Goal: Task Accomplishment & Management: Use online tool/utility

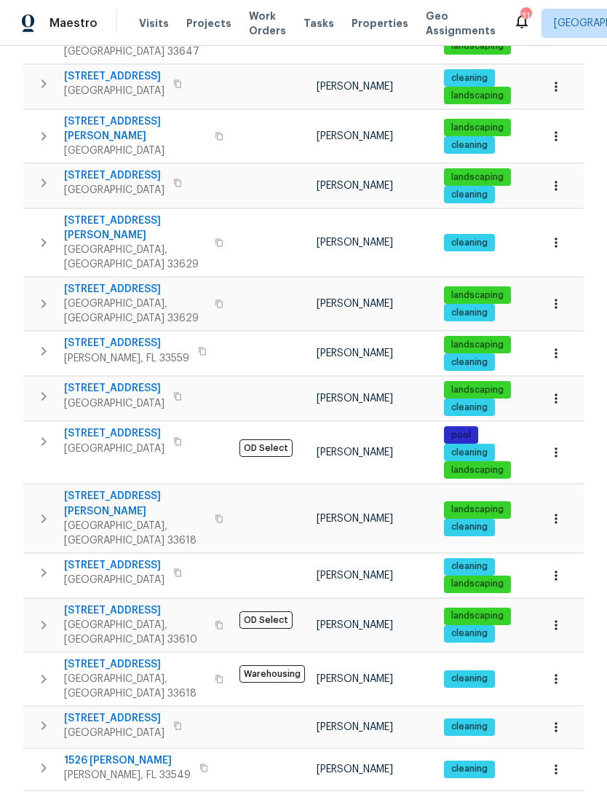
scroll to position [540, 0]
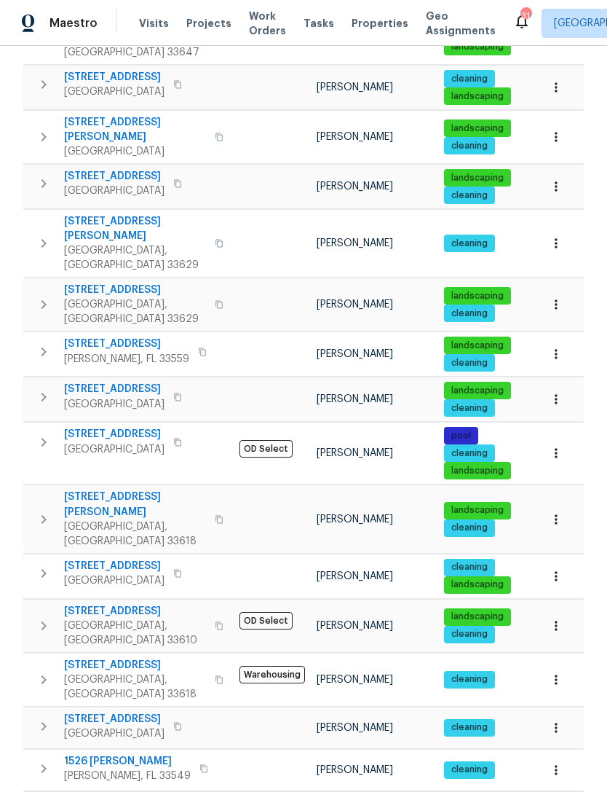
click at [133, 712] on span "[STREET_ADDRESS]" at bounding box center [114, 719] width 101 height 15
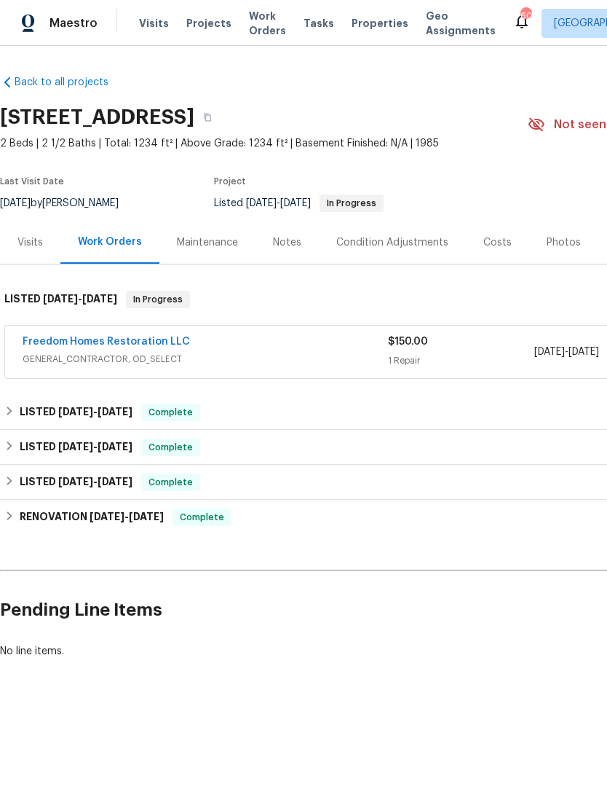
click at [176, 337] on link "Freedom Homes Restoration LLC" at bounding box center [107, 341] width 168 height 10
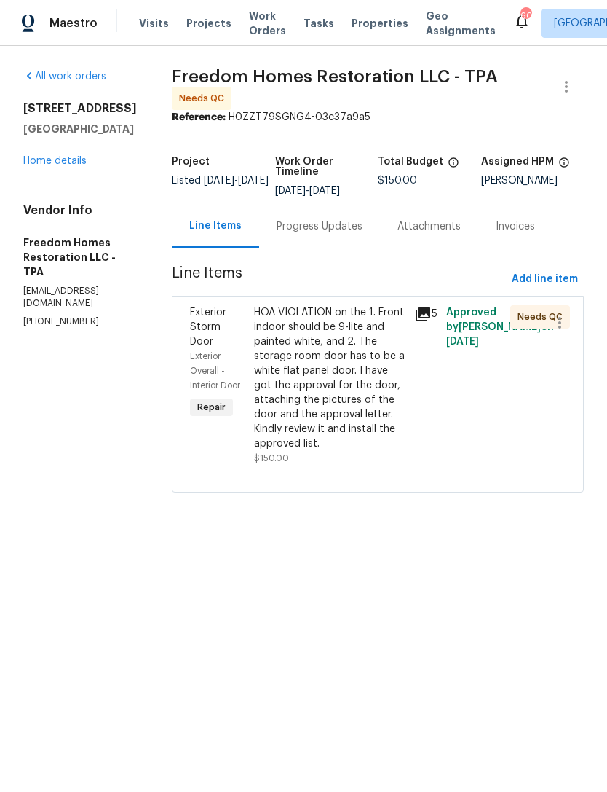
click at [352, 223] on div "Progress Updates" at bounding box center [320, 226] width 86 height 15
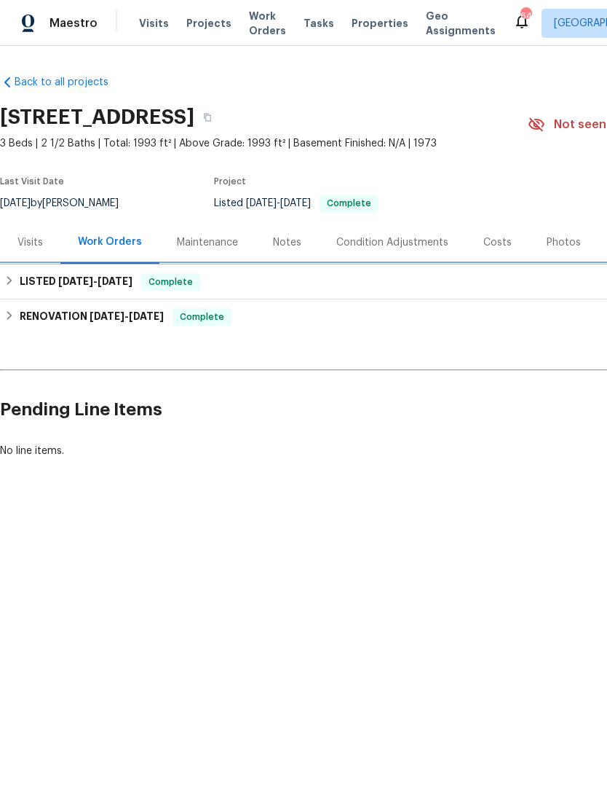
click at [34, 284] on h6 "LISTED [DATE] - [DATE]" at bounding box center [76, 281] width 113 height 17
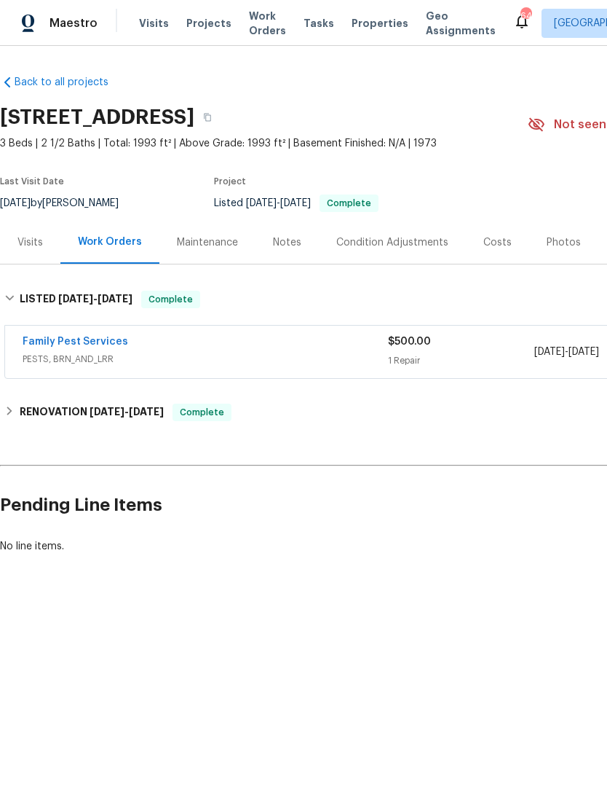
click at [52, 345] on link "Family Pest Services" at bounding box center [76, 341] width 106 height 10
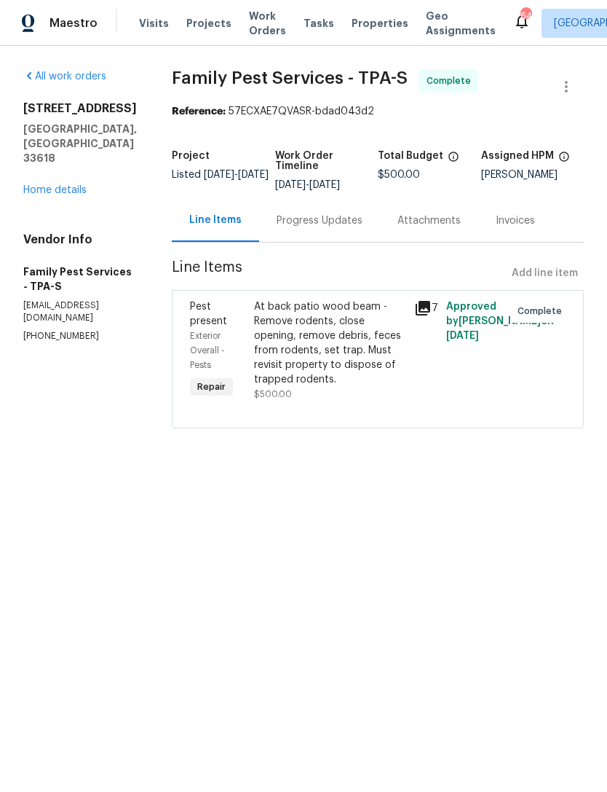
click at [307, 213] on div "Progress Updates" at bounding box center [320, 220] width 86 height 15
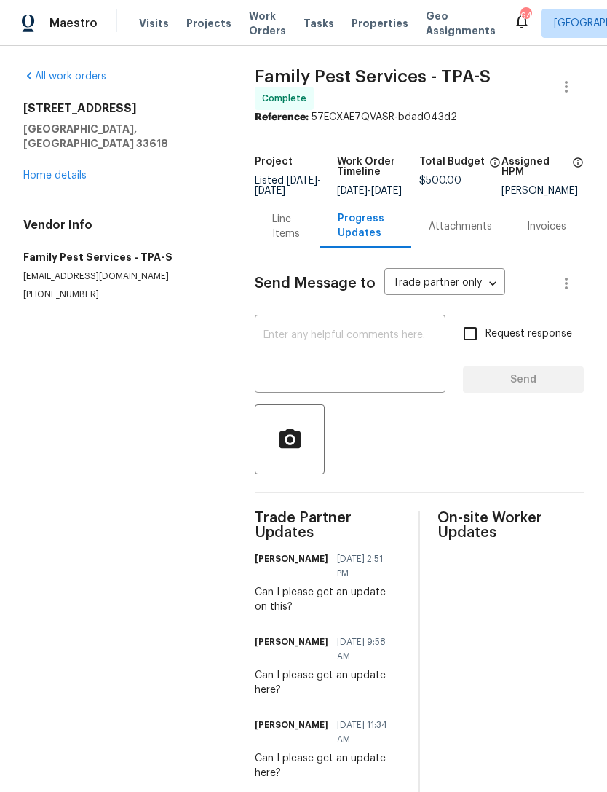
click at [59, 170] on link "Home details" at bounding box center [54, 175] width 63 height 10
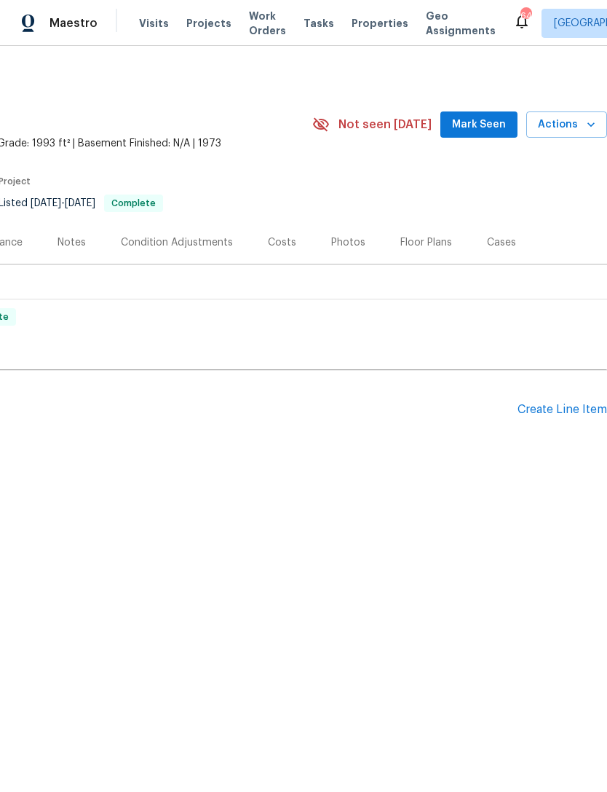
scroll to position [0, 216]
click at [566, 409] on div "Create Line Item" at bounding box center [563, 410] width 90 height 14
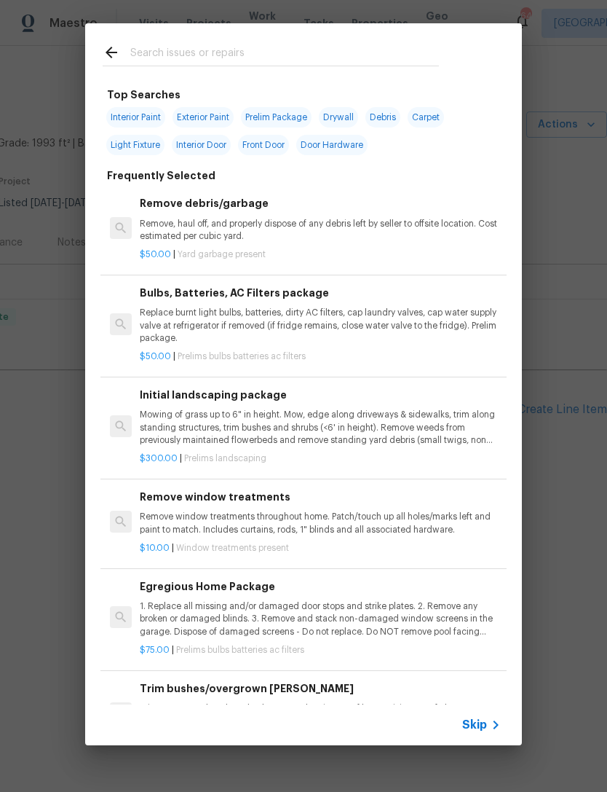
click at [470, 728] on span "Skip" at bounding box center [475, 724] width 25 height 15
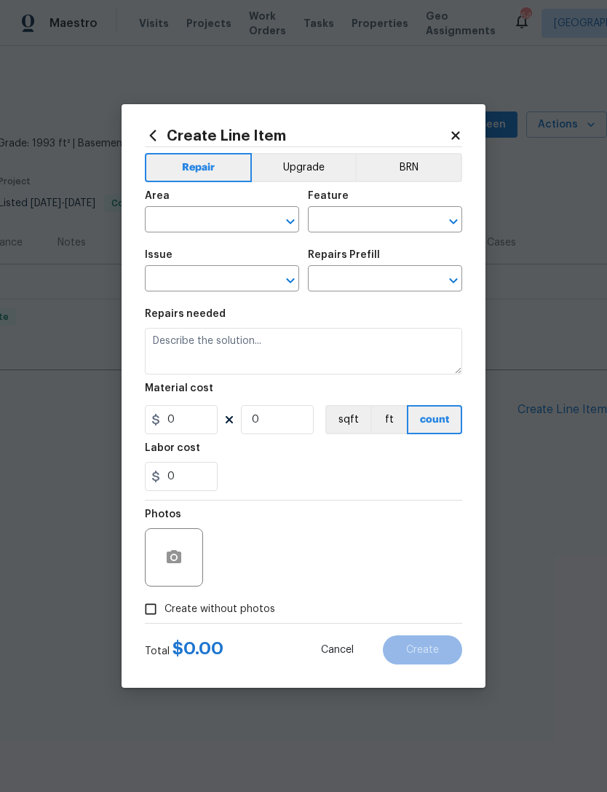
click at [169, 216] on input "text" at bounding box center [202, 221] width 114 height 23
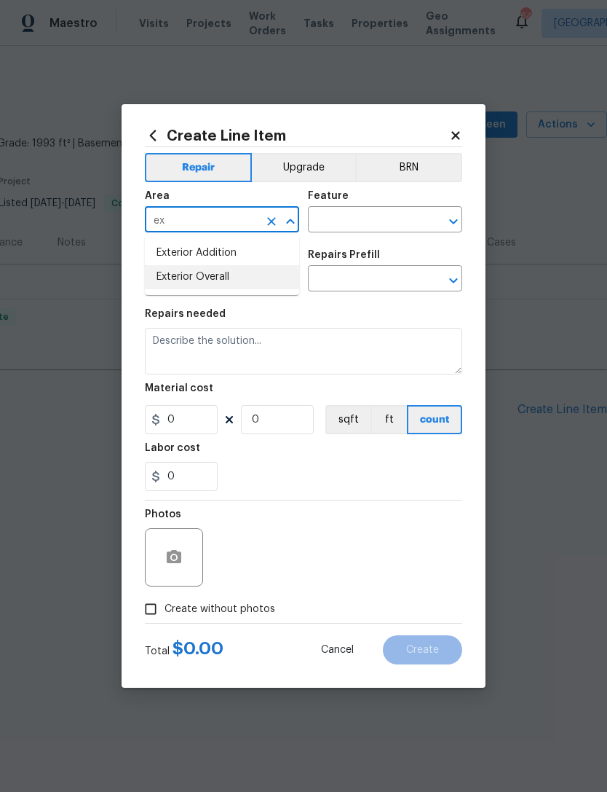
click at [188, 275] on li "Exterior Overall" at bounding box center [222, 277] width 154 height 24
type input "Exterior Overall"
click at [374, 202] on div "Feature" at bounding box center [385, 200] width 154 height 19
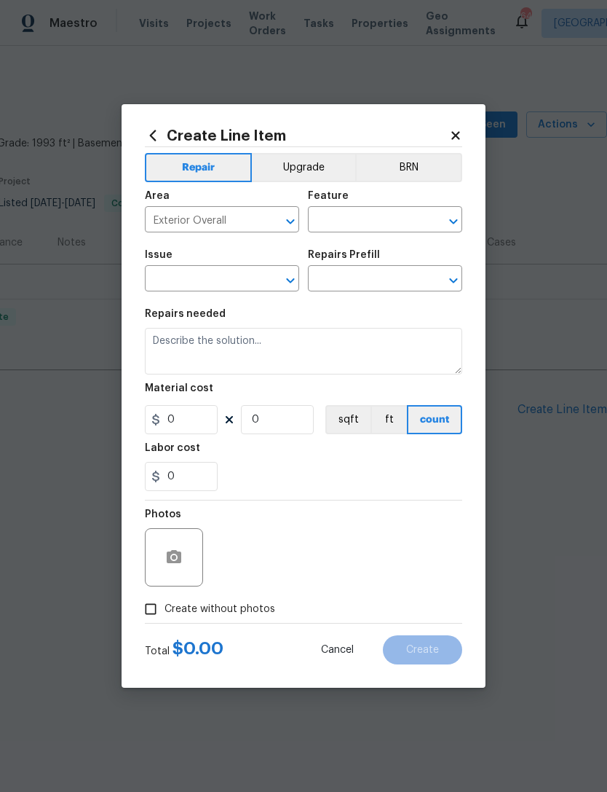
click at [338, 214] on input "text" at bounding box center [365, 221] width 114 height 23
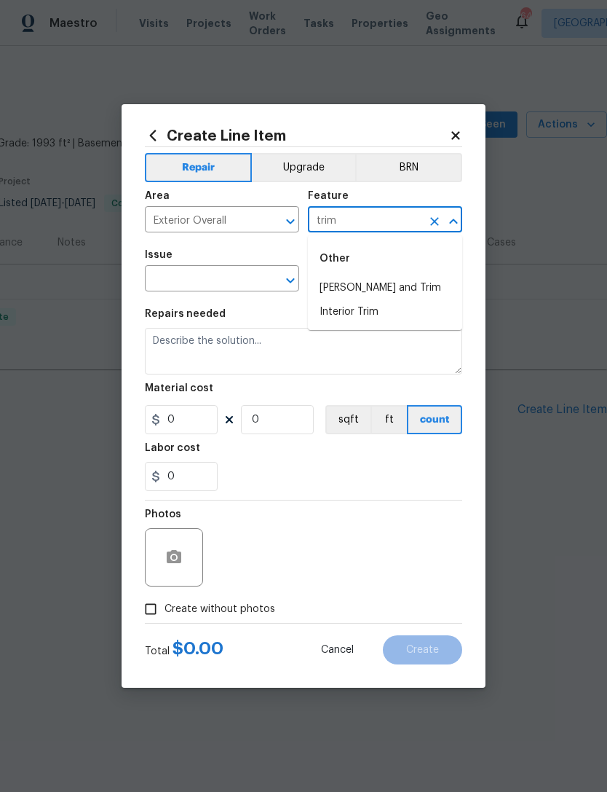
click at [426, 285] on li "[PERSON_NAME] and Trim" at bounding box center [385, 288] width 154 height 24
type input "[PERSON_NAME] and Trim"
click at [191, 282] on input "text" at bounding box center [202, 280] width 114 height 23
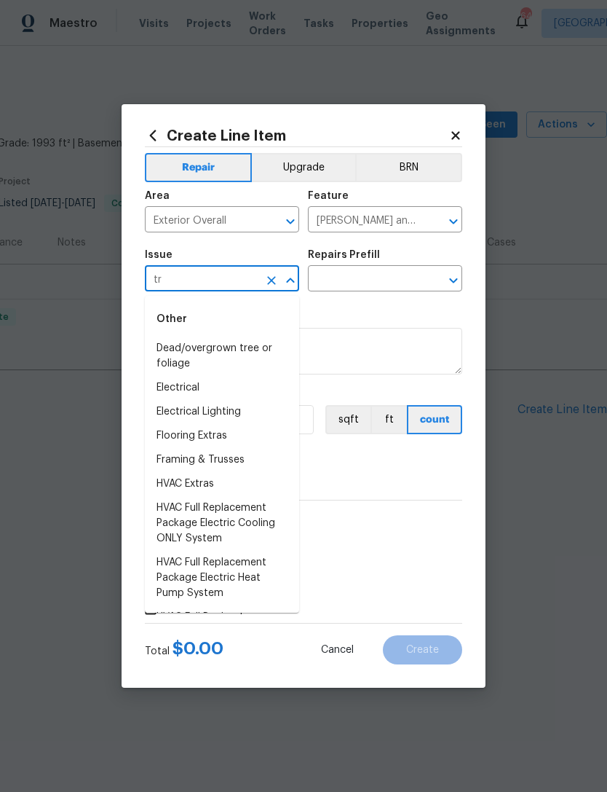
type input "t"
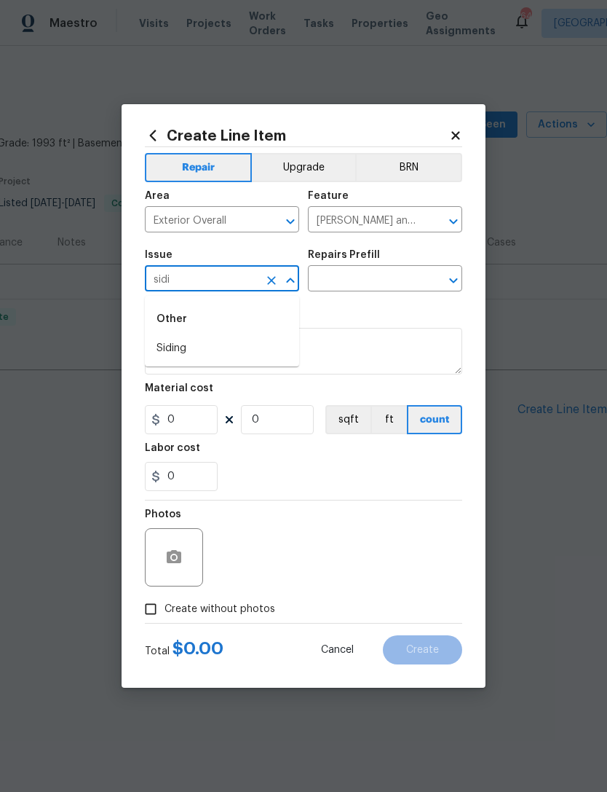
click at [163, 351] on li "Siding" at bounding box center [222, 348] width 154 height 24
type input "Siding"
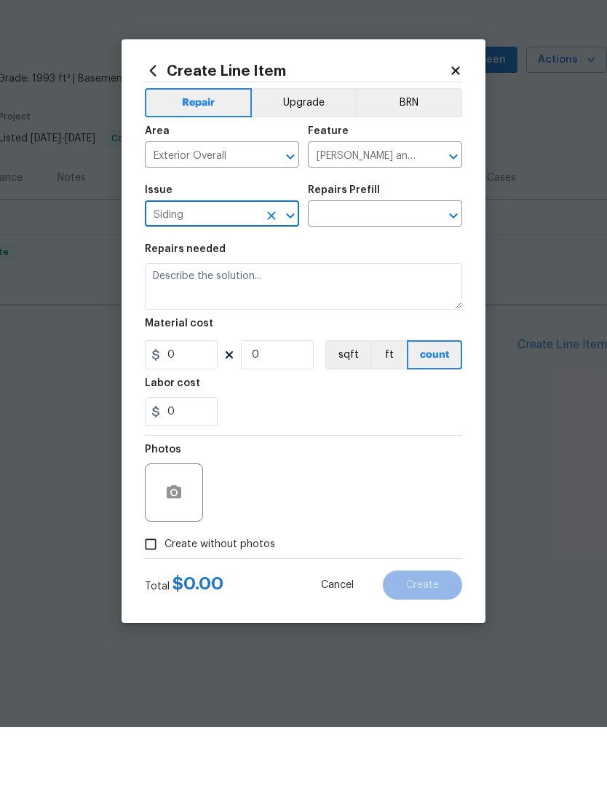
click at [326, 269] on input "text" at bounding box center [365, 280] width 114 height 23
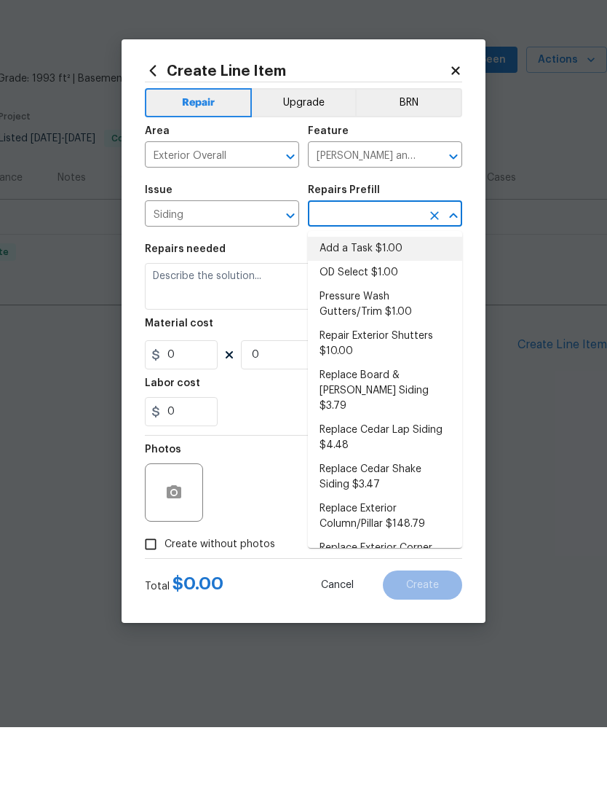
click at [334, 302] on li "Add a Task $1.00" at bounding box center [385, 314] width 154 height 24
type input "Add a Task $1.00"
type input "Siding"
type textarea "HPM to detail"
type input "1"
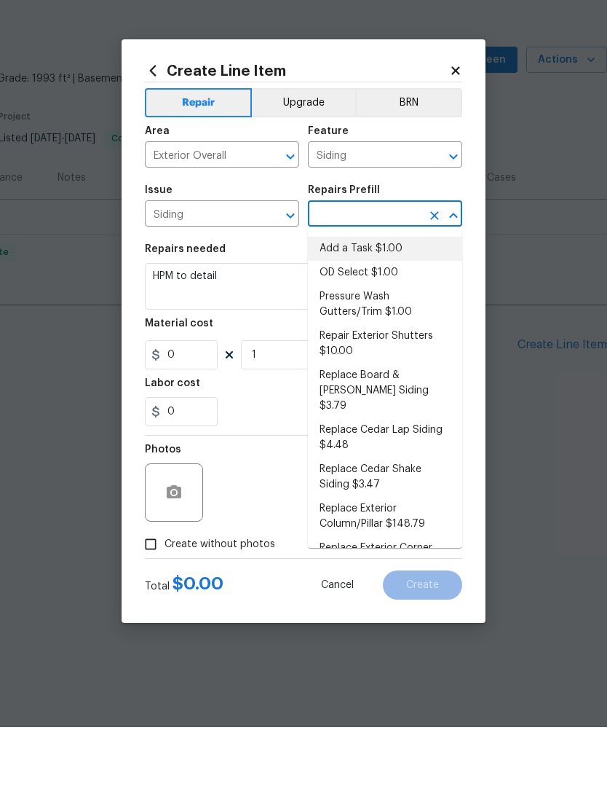
type input "Add a Task $1.00"
type input "1"
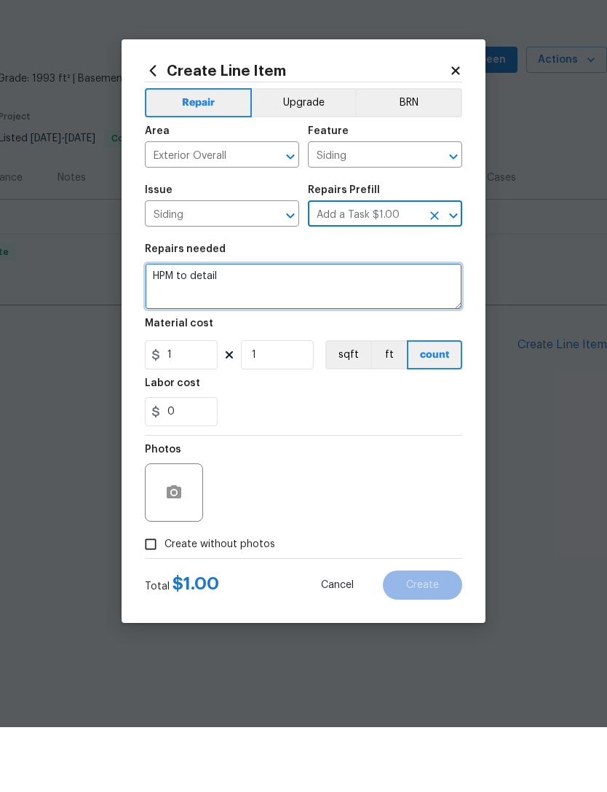
click at [257, 328] on textarea "HPM to detail" at bounding box center [304, 351] width 318 height 47
type textarea "H"
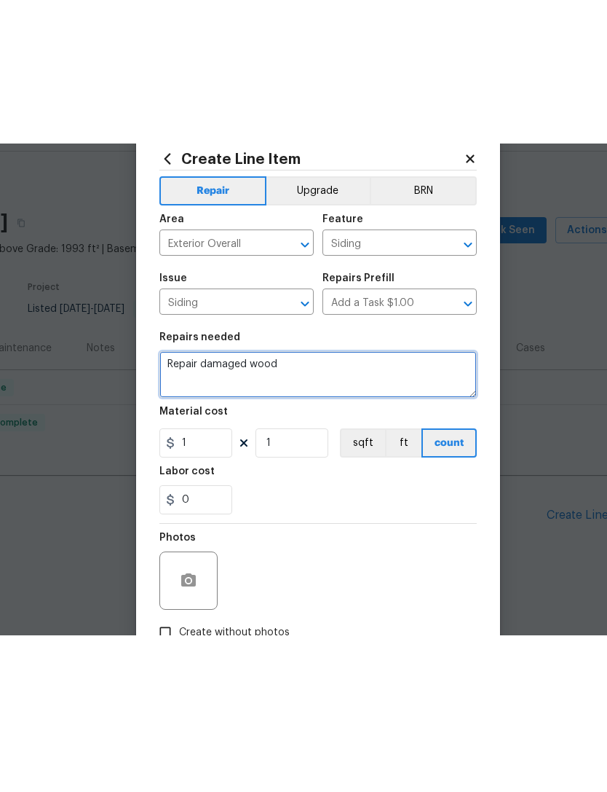
scroll to position [0, 0]
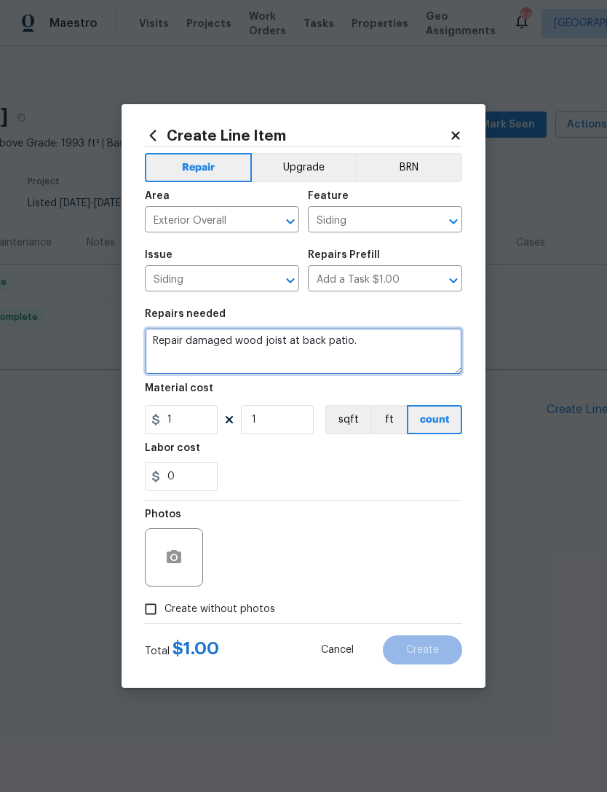
type textarea "Repair damaged wood joist at back patio."
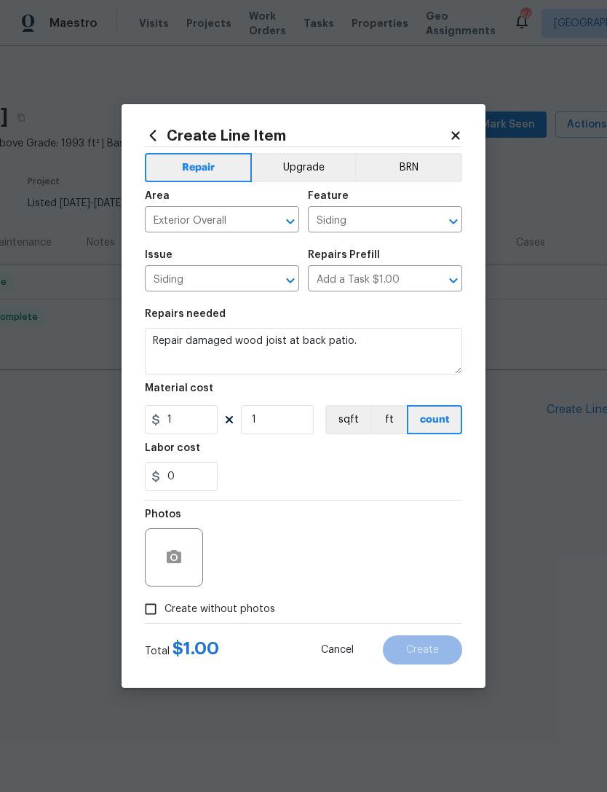
click at [169, 534] on div at bounding box center [174, 557] width 58 height 58
click at [171, 562] on icon "button" at bounding box center [174, 556] width 15 height 13
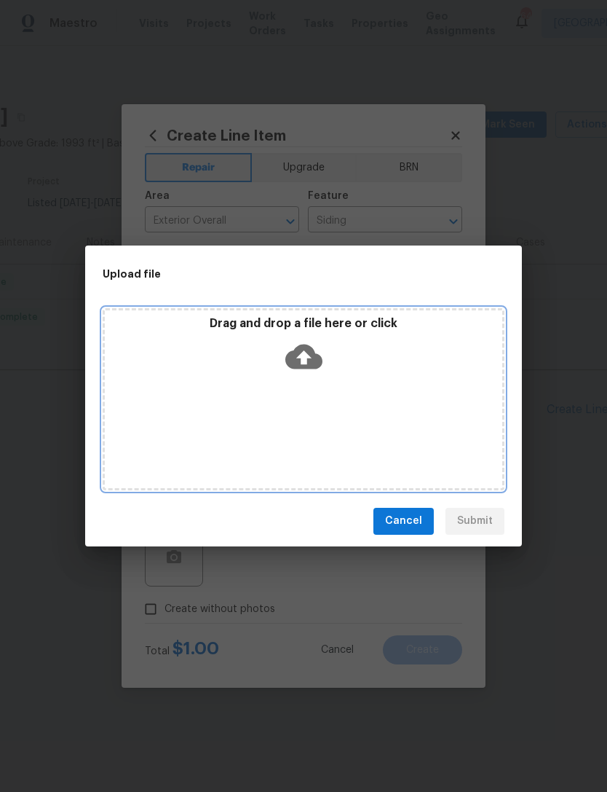
click at [267, 332] on div "Drag and drop a file here or click" at bounding box center [304, 347] width 398 height 63
click at [281, 347] on div "Drag and drop a file here or click" at bounding box center [304, 347] width 398 height 63
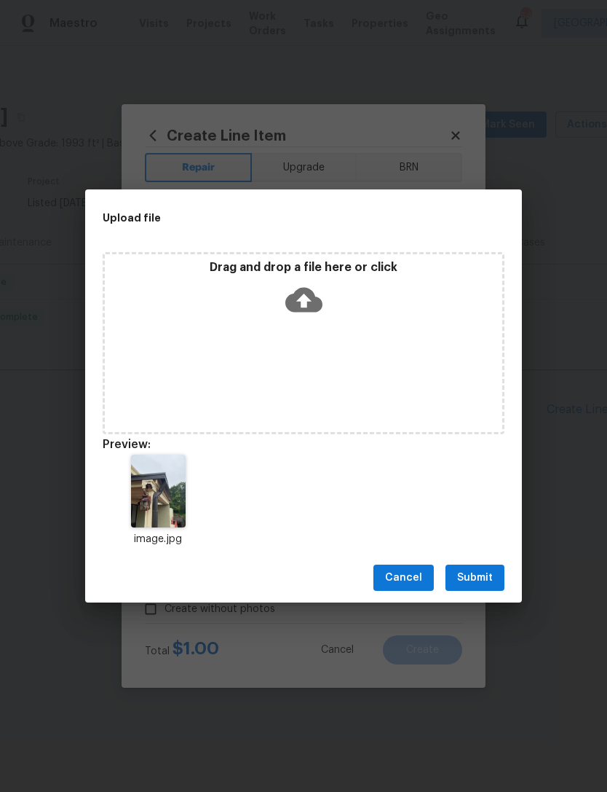
click at [497, 572] on button "Submit" at bounding box center [475, 577] width 59 height 27
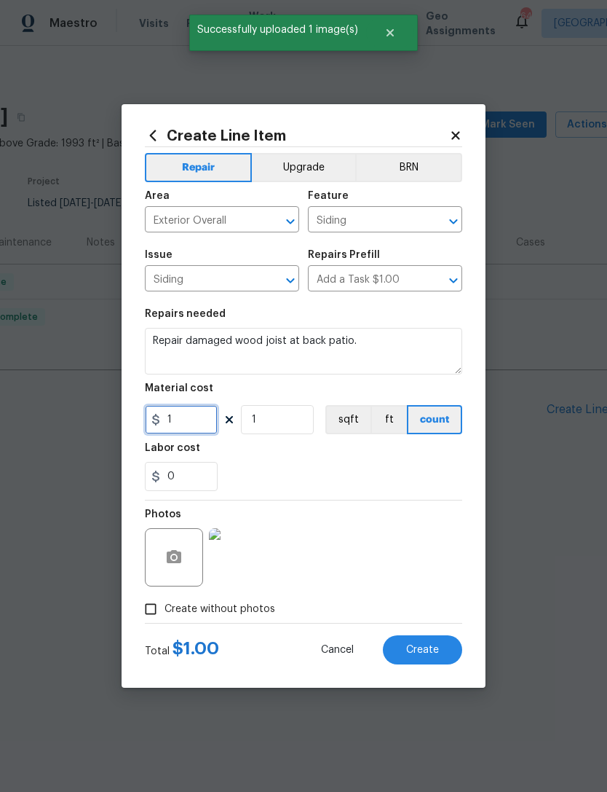
click at [189, 420] on input "1" at bounding box center [181, 419] width 73 height 29
type input "350"
click at [291, 445] on div "Labor cost" at bounding box center [304, 452] width 318 height 19
click at [410, 648] on span "Create" at bounding box center [422, 650] width 33 height 11
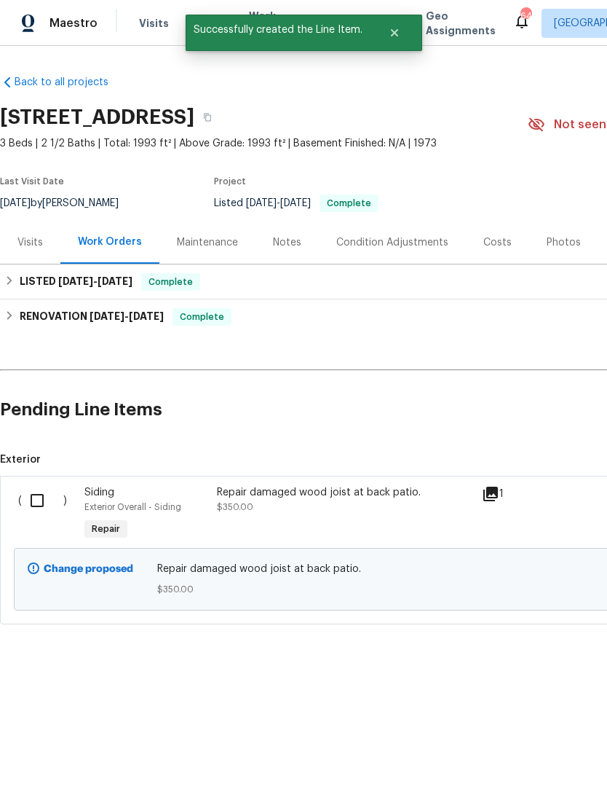
click at [40, 502] on input "checkbox" at bounding box center [43, 500] width 42 height 31
checkbox input "true"
click at [487, 755] on span "Create Work Order" at bounding box center [524, 756] width 97 height 18
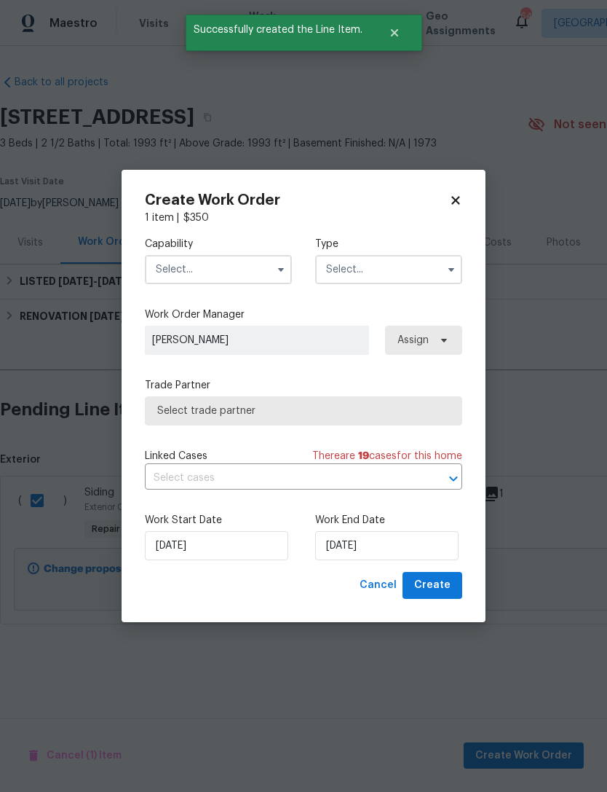
click at [211, 265] on input "text" at bounding box center [218, 269] width 147 height 29
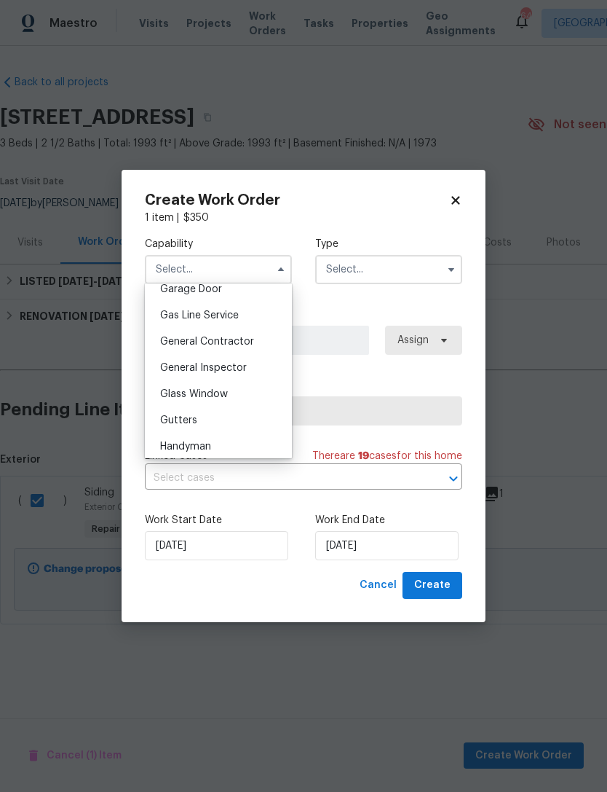
scroll to position [641, 0]
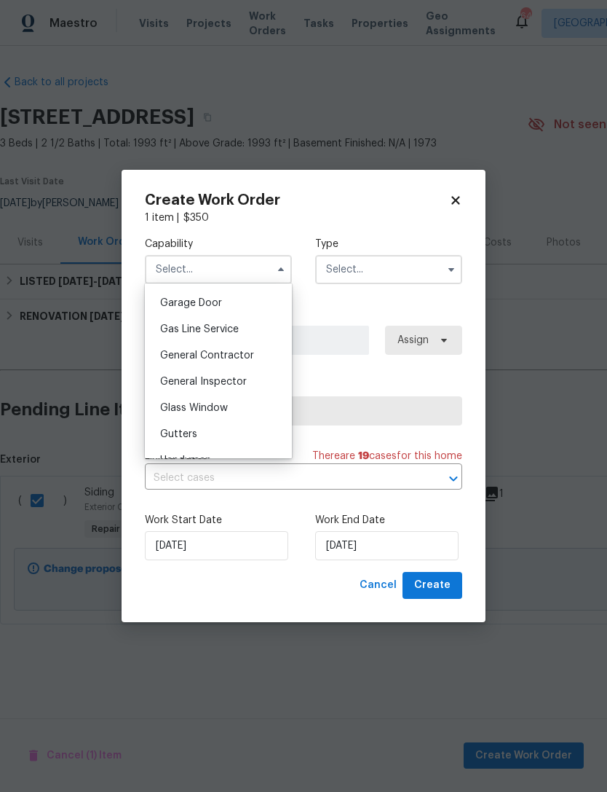
click at [187, 366] on div "General Contractor" at bounding box center [219, 355] width 140 height 26
type input "General Contractor"
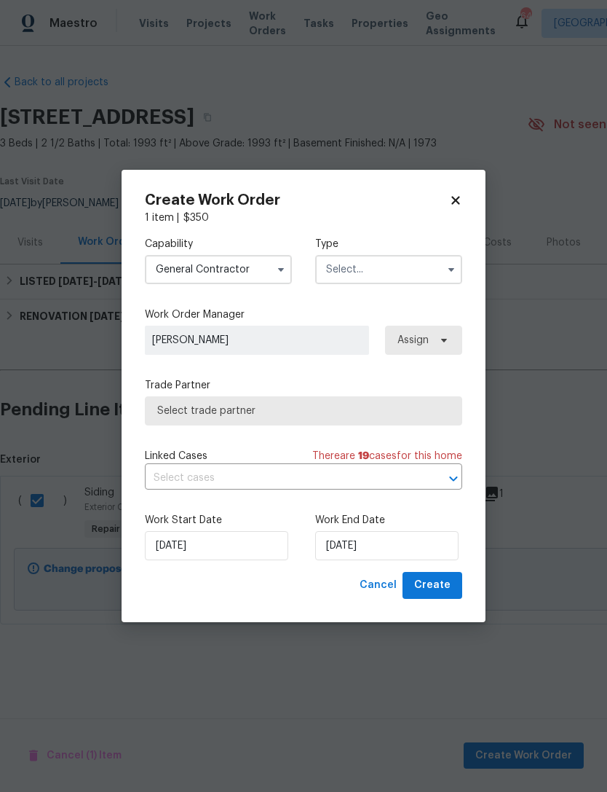
click at [342, 260] on input "text" at bounding box center [388, 269] width 147 height 29
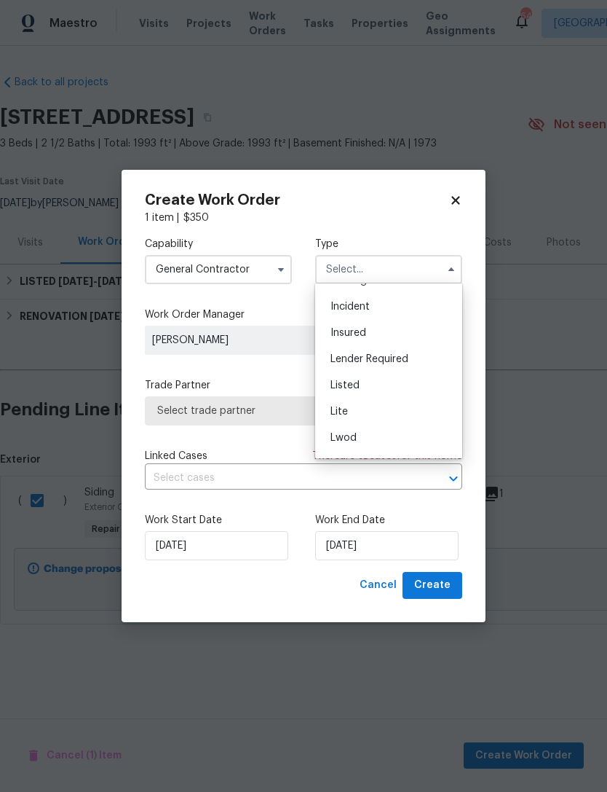
scroll to position [71, 0]
click at [347, 385] on span "Listed" at bounding box center [345, 387] width 29 height 10
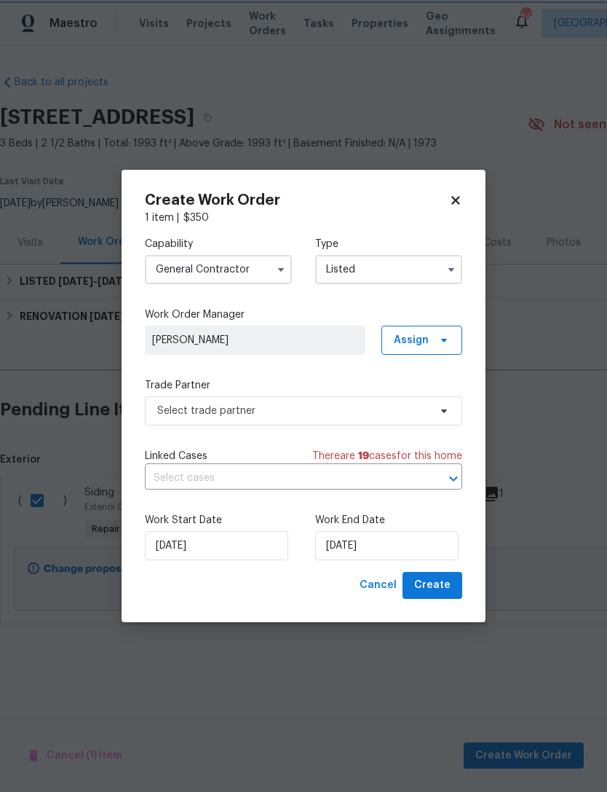
type input "Listed"
click at [404, 335] on span "Assign" at bounding box center [411, 340] width 35 height 15
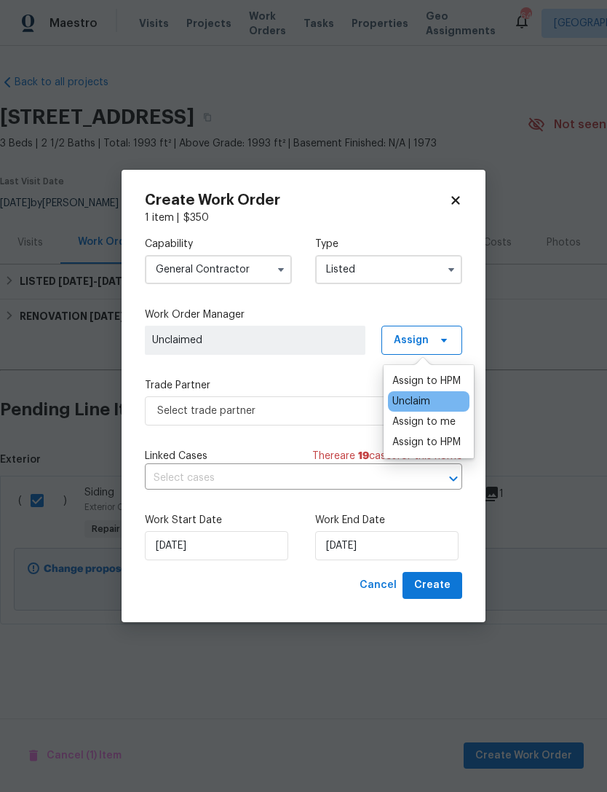
click at [406, 379] on div "Assign to HPM" at bounding box center [427, 381] width 68 height 15
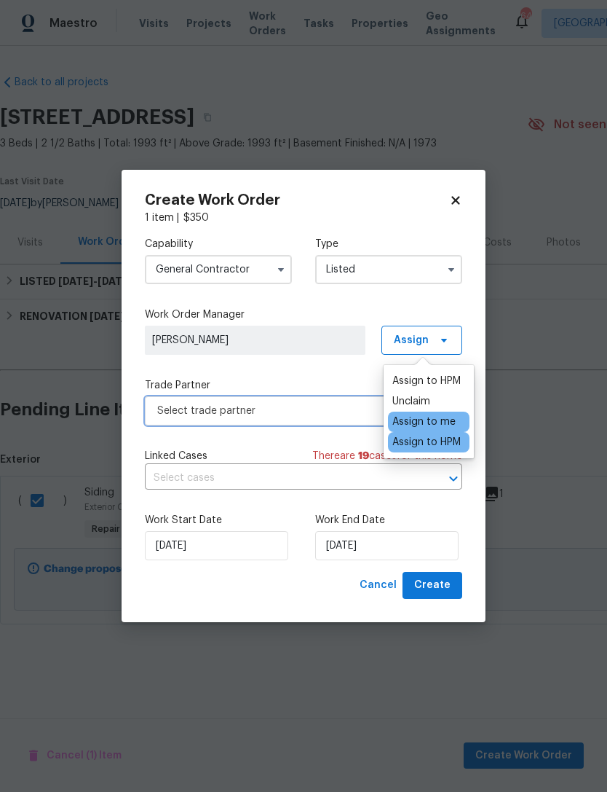
click at [191, 407] on span "Select trade partner" at bounding box center [293, 411] width 272 height 15
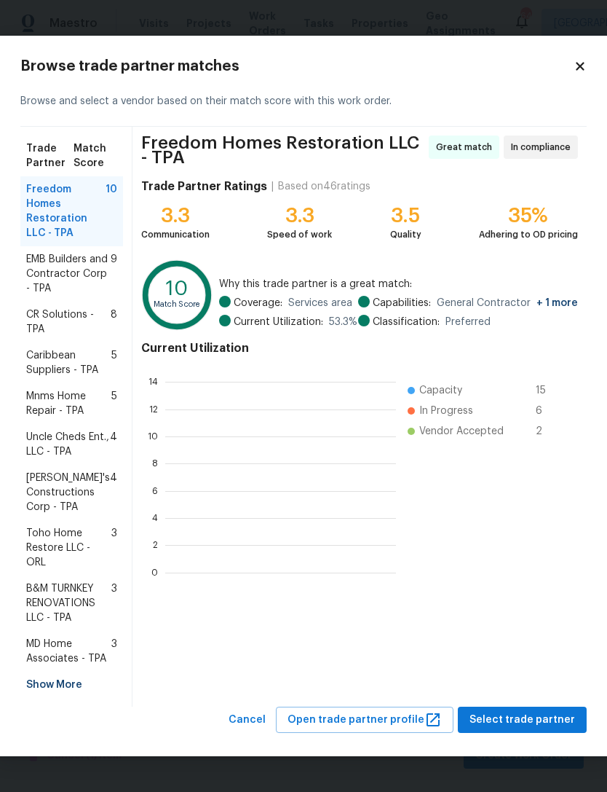
scroll to position [204, 231]
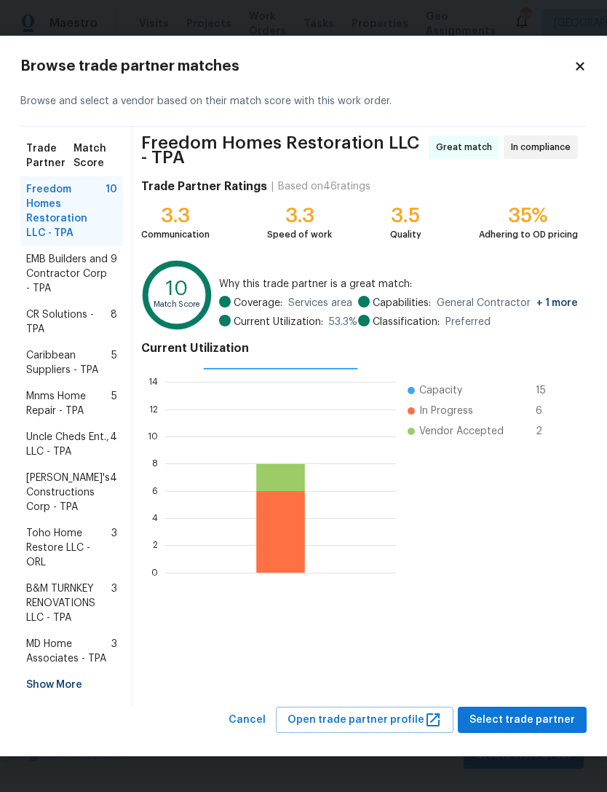
click at [52, 271] on span "EMB Builders and Contractor Corp - TPA" at bounding box center [68, 274] width 84 height 44
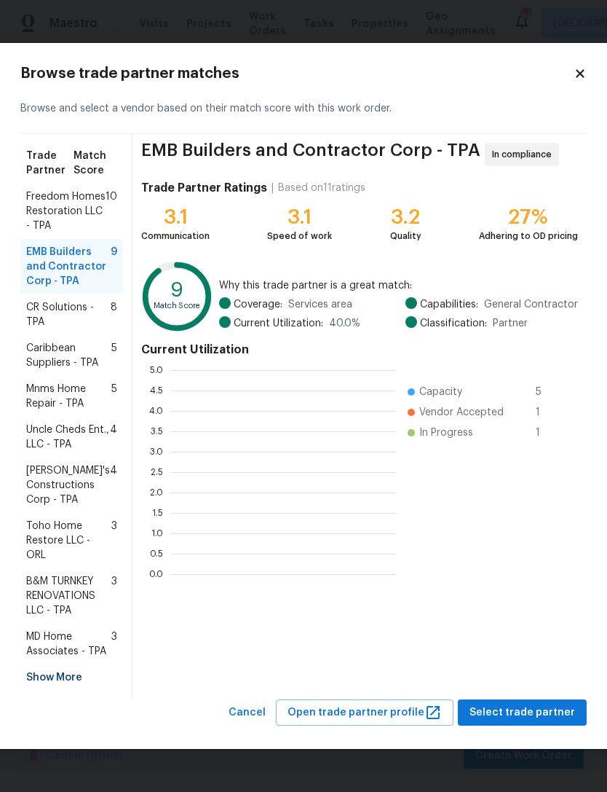
scroll to position [204, 226]
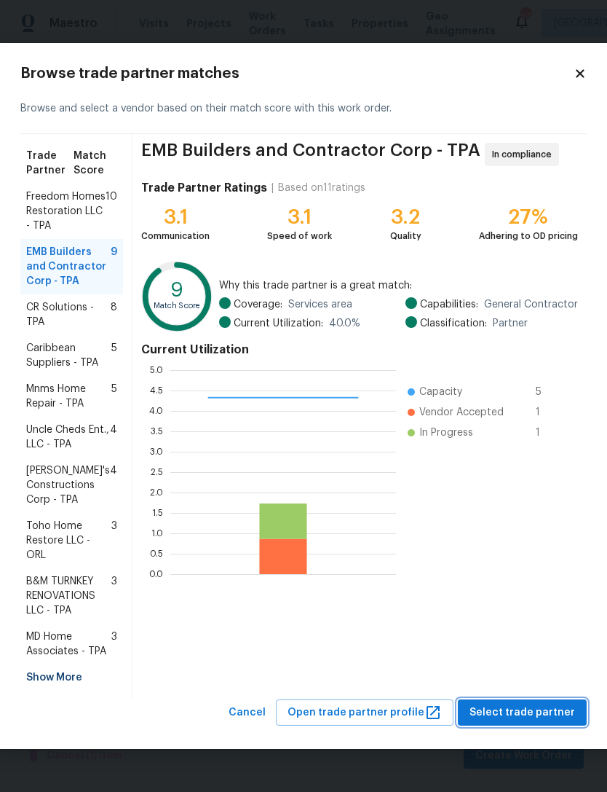
click at [497, 720] on span "Select trade partner" at bounding box center [523, 713] width 106 height 18
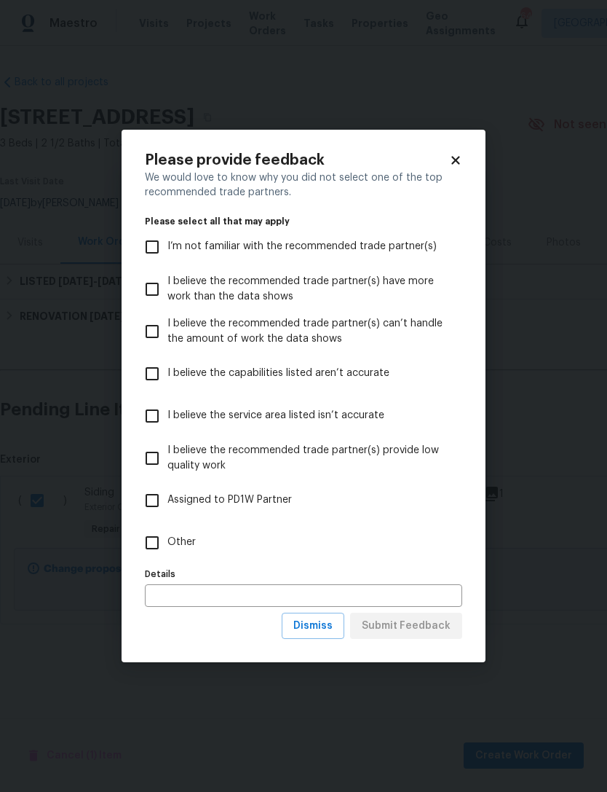
click at [144, 542] on input "Other" at bounding box center [152, 542] width 31 height 31
checkbox input "true"
click at [412, 635] on button "Submit Feedback" at bounding box center [406, 626] width 112 height 27
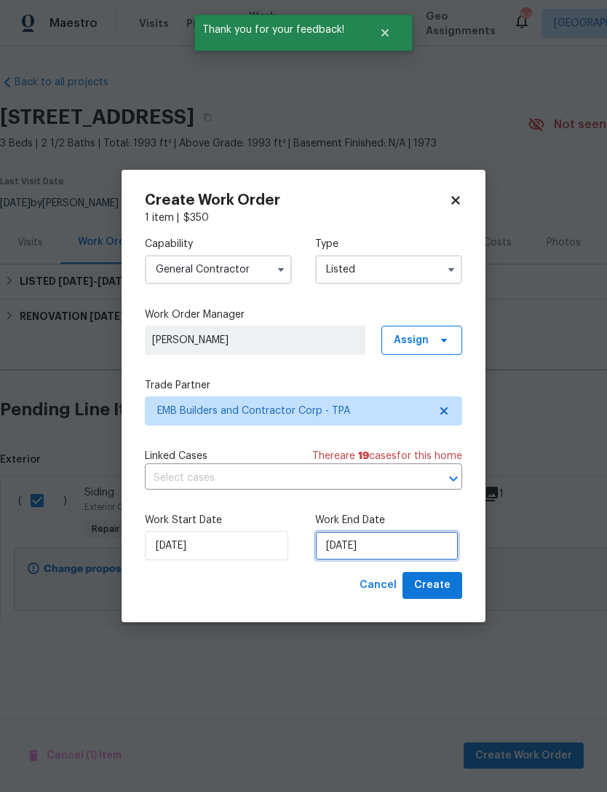
click at [345, 543] on input "[DATE]" at bounding box center [386, 545] width 143 height 29
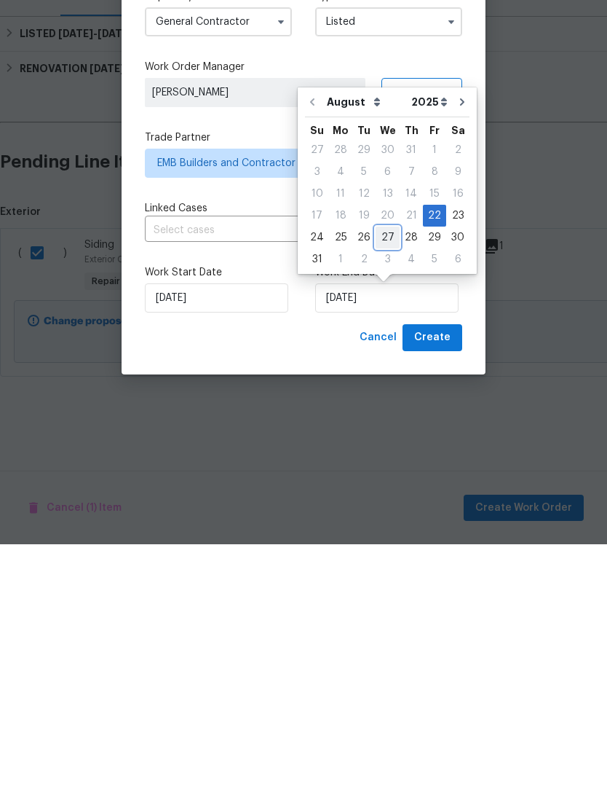
click at [384, 475] on div "27" at bounding box center [388, 485] width 24 height 20
type input "[DATE]"
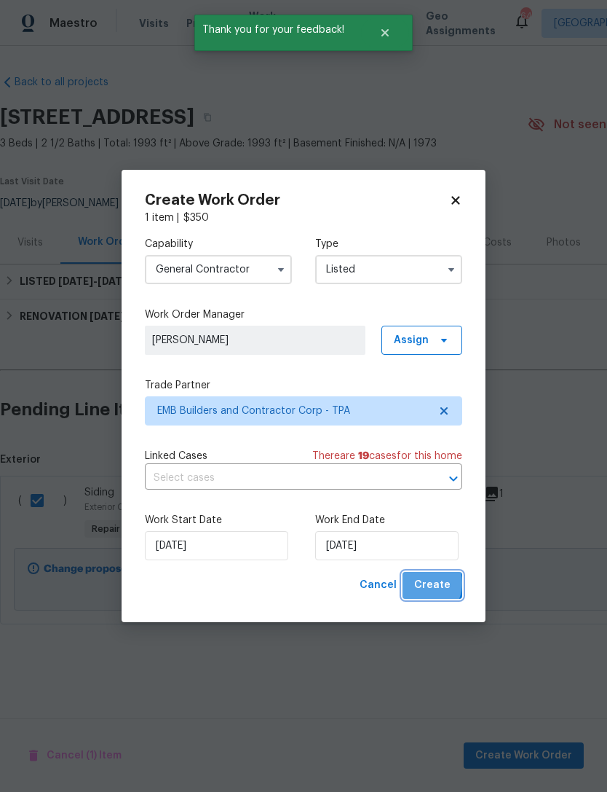
click at [422, 585] on span "Create" at bounding box center [432, 585] width 36 height 18
checkbox input "false"
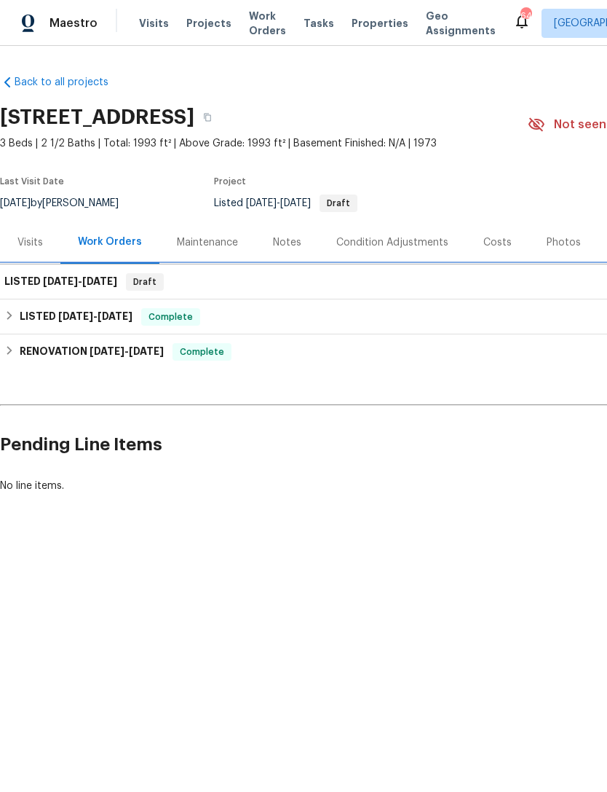
click at [59, 284] on span "[DATE]" at bounding box center [60, 281] width 35 height 10
click at [78, 292] on div "LISTED [DATE] - [DATE] Draft" at bounding box center [411, 281] width 823 height 35
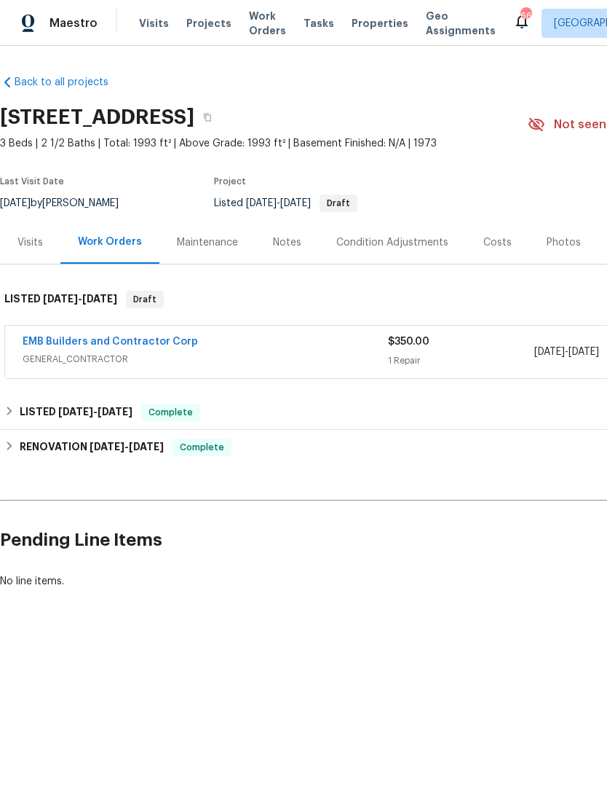
click at [74, 344] on link "EMB Builders and Contractor Corp" at bounding box center [111, 341] width 176 height 10
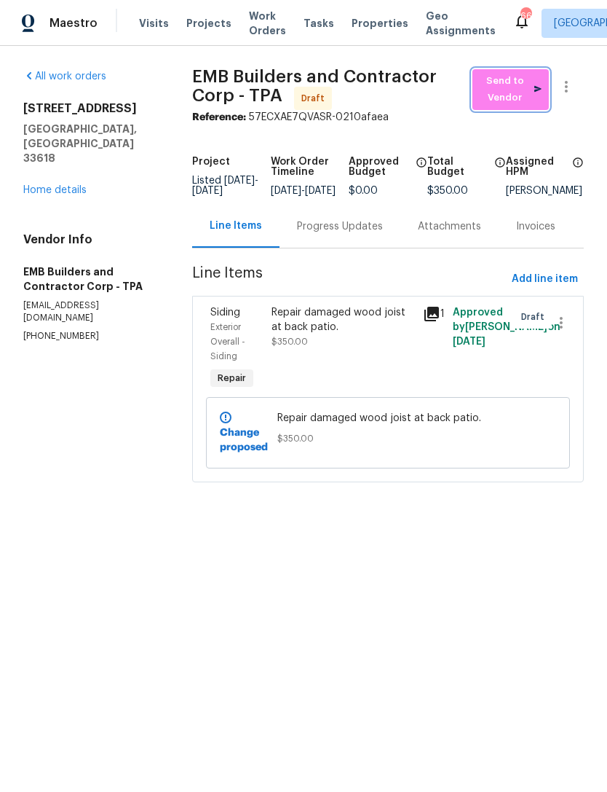
click at [499, 87] on span "Send to Vendor" at bounding box center [511, 90] width 62 height 34
